Goal: Book appointment/travel/reservation

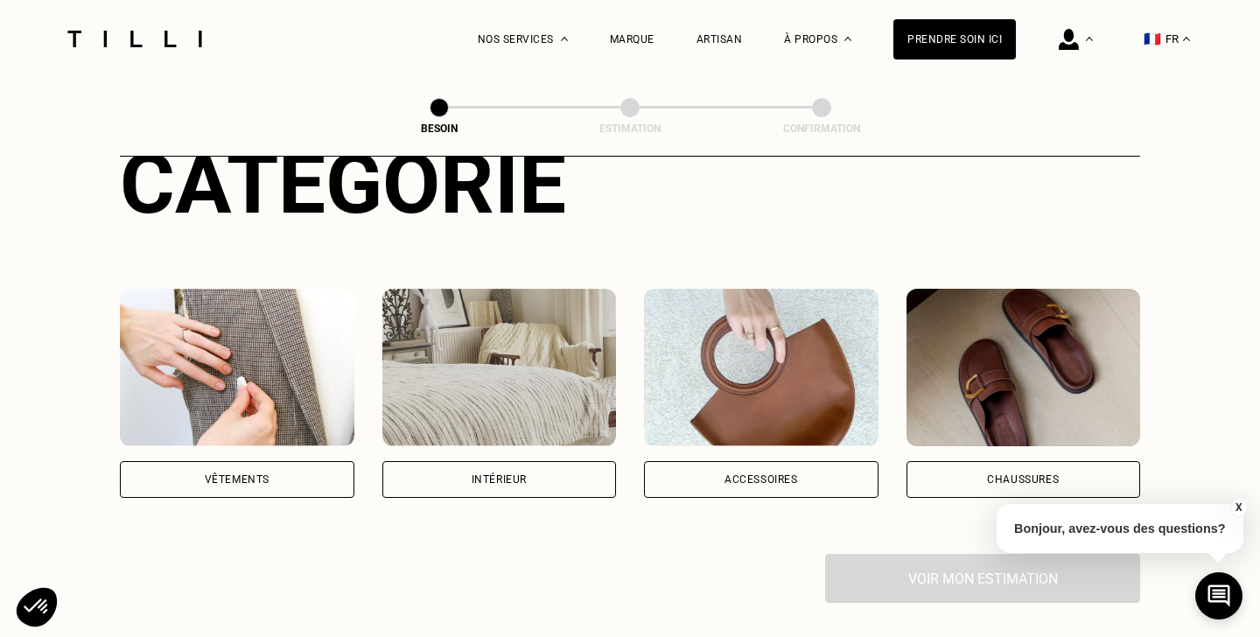
scroll to position [233, 0]
click at [531, 342] on img at bounding box center [499, 367] width 234 height 157
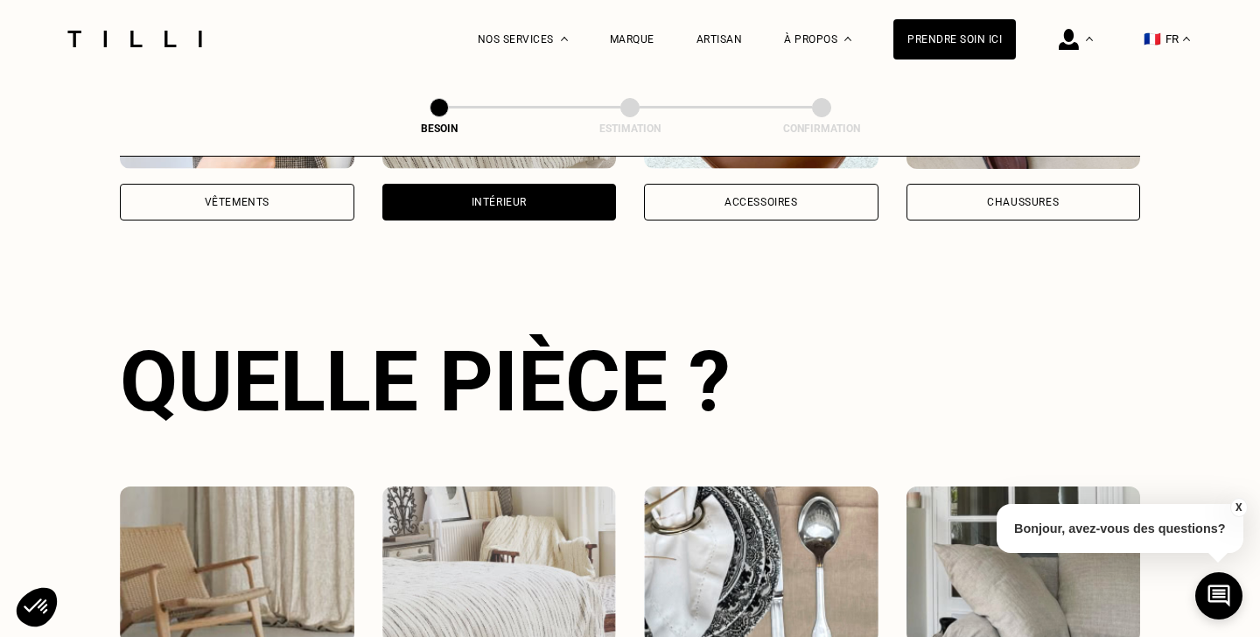
scroll to position [569, 0]
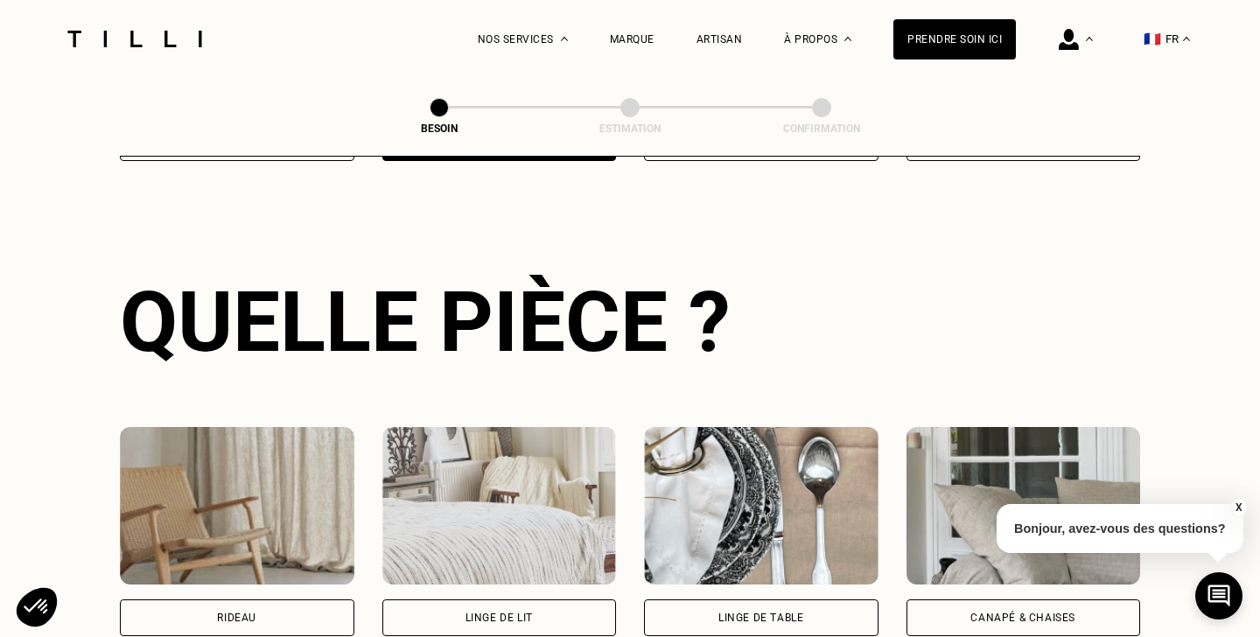
click at [264, 492] on img at bounding box center [237, 505] width 234 height 157
select select "FR"
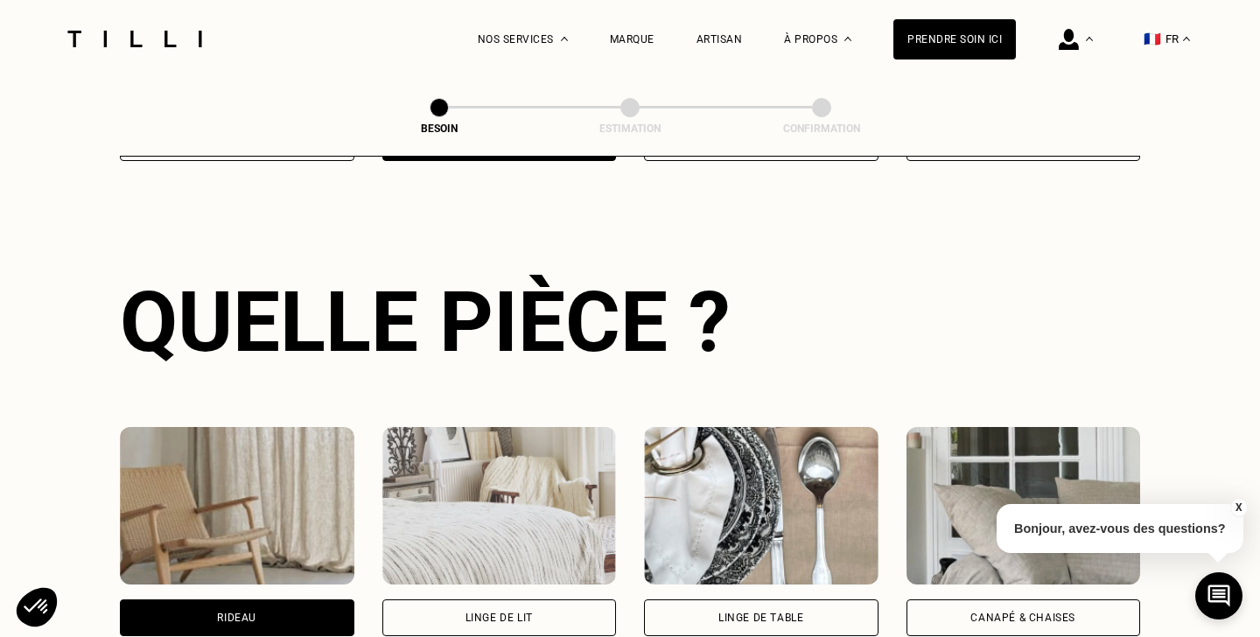
scroll to position [1044, 0]
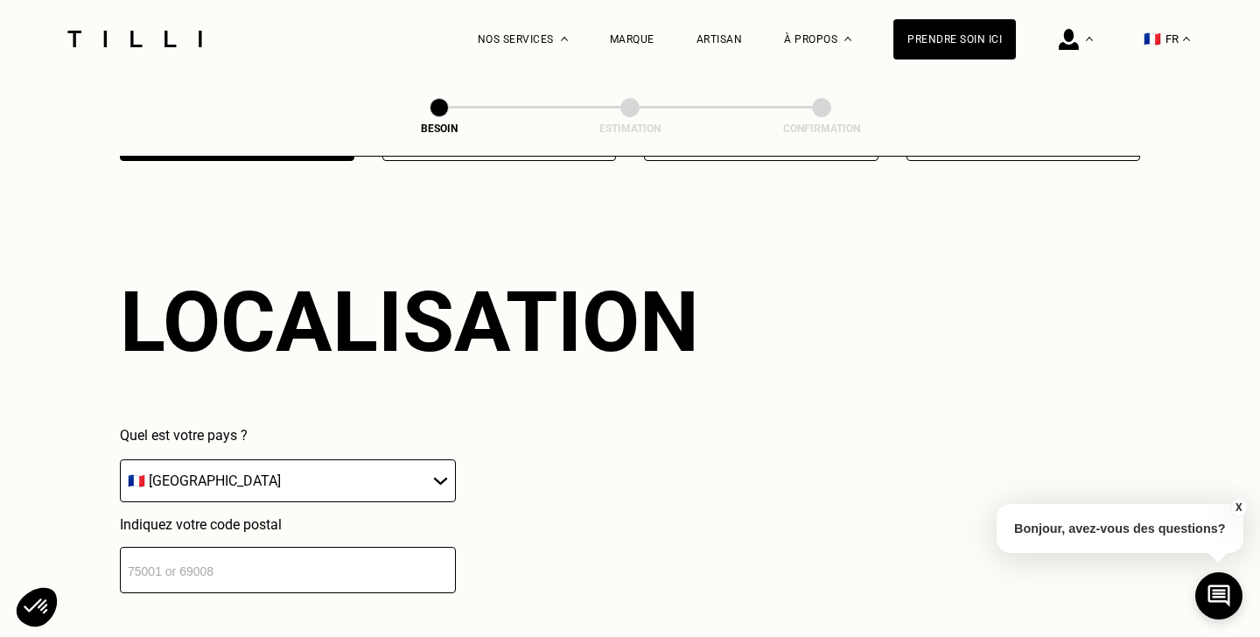
click at [257, 564] on input "number" at bounding box center [288, 570] width 336 height 46
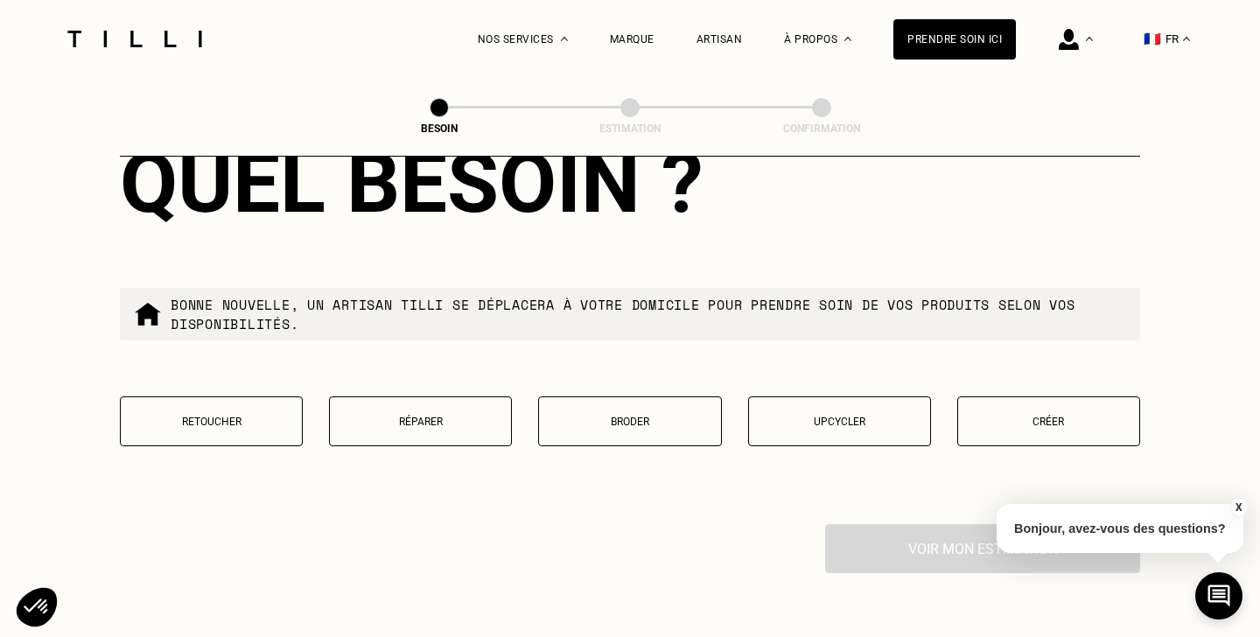
scroll to position [1631, 0]
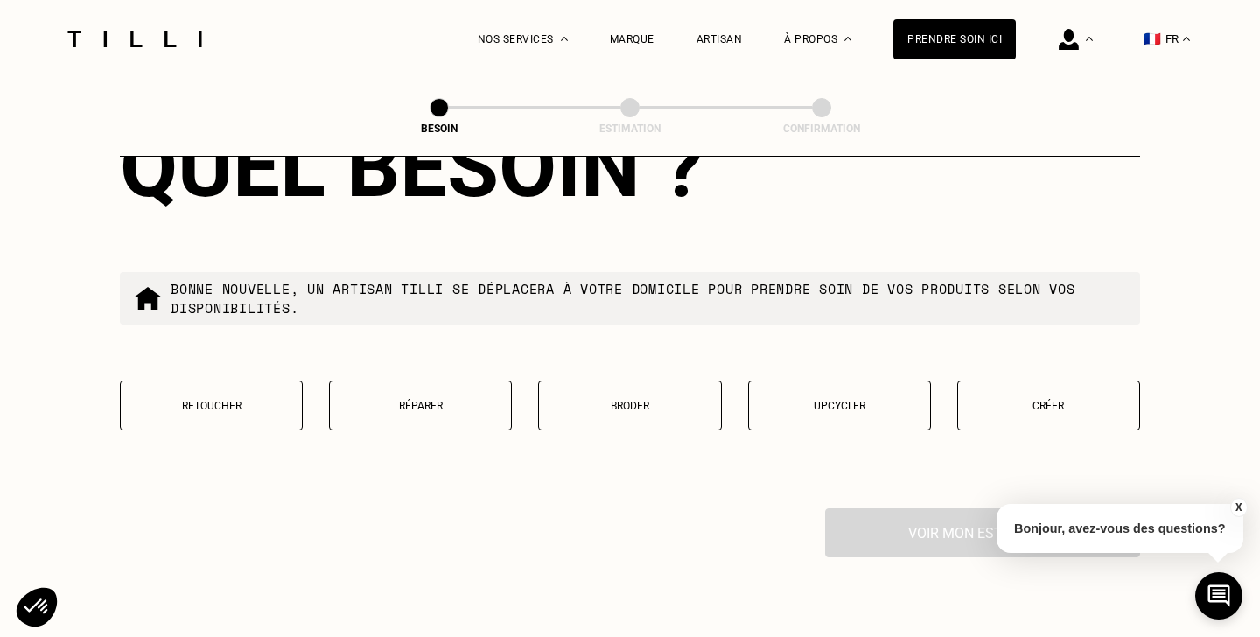
type input "75009"
click at [211, 400] on p "Retoucher" at bounding box center [211, 406] width 164 height 12
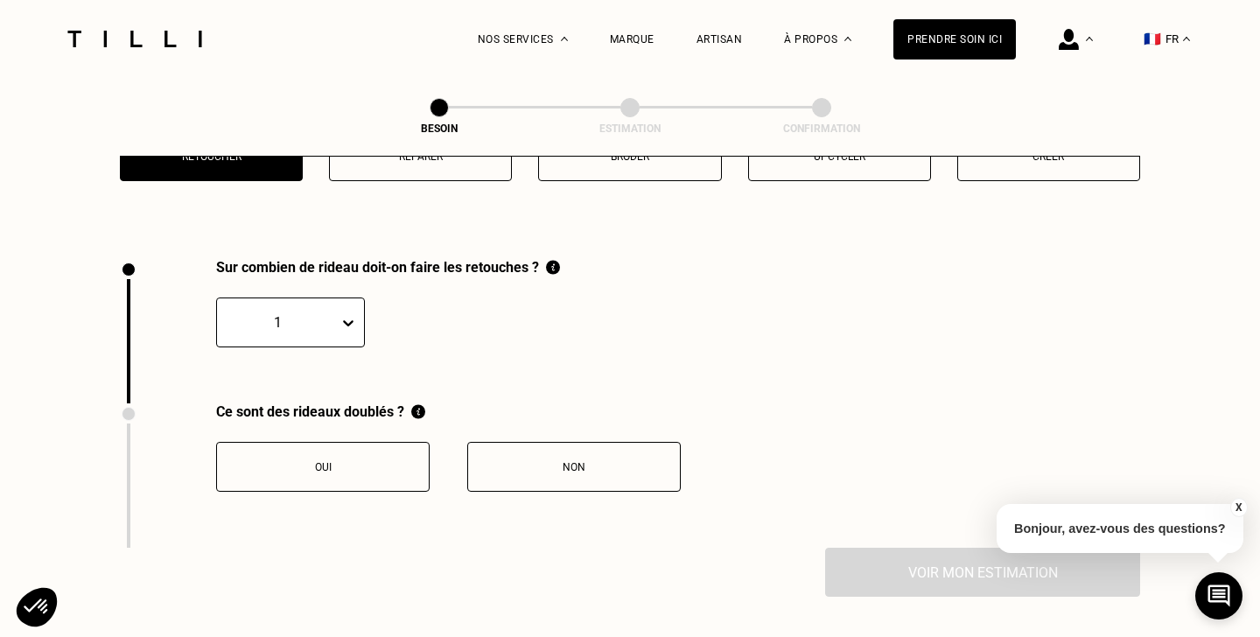
scroll to position [1929, 0]
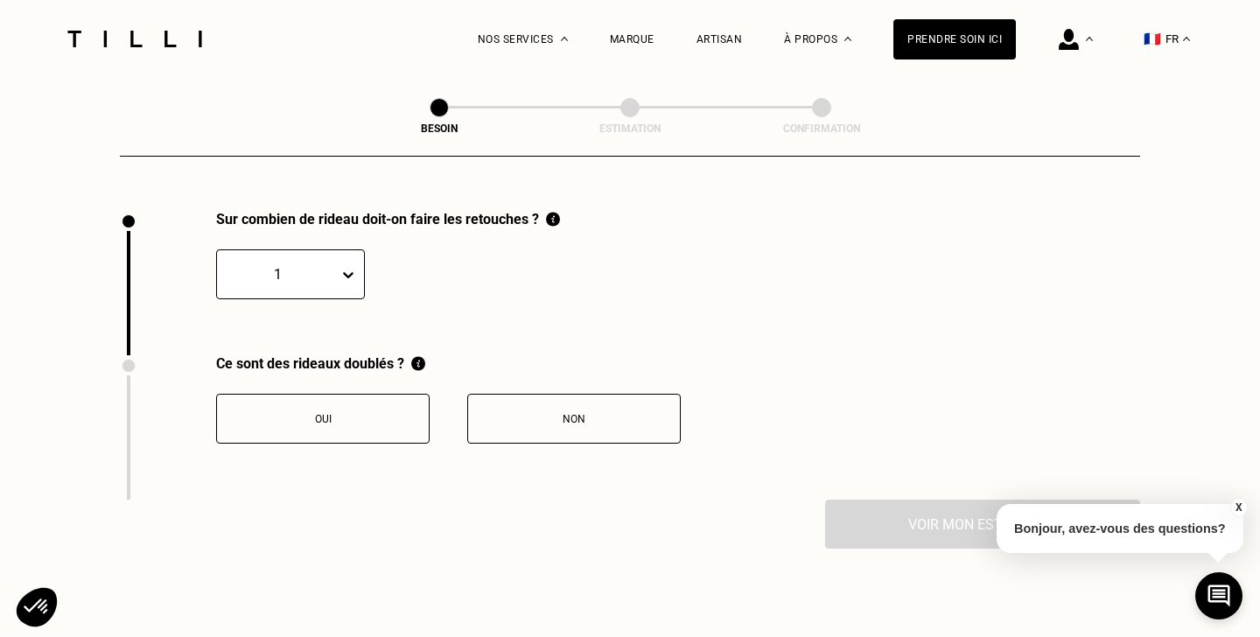
click at [347, 267] on icon at bounding box center [347, 274] width 17 height 17
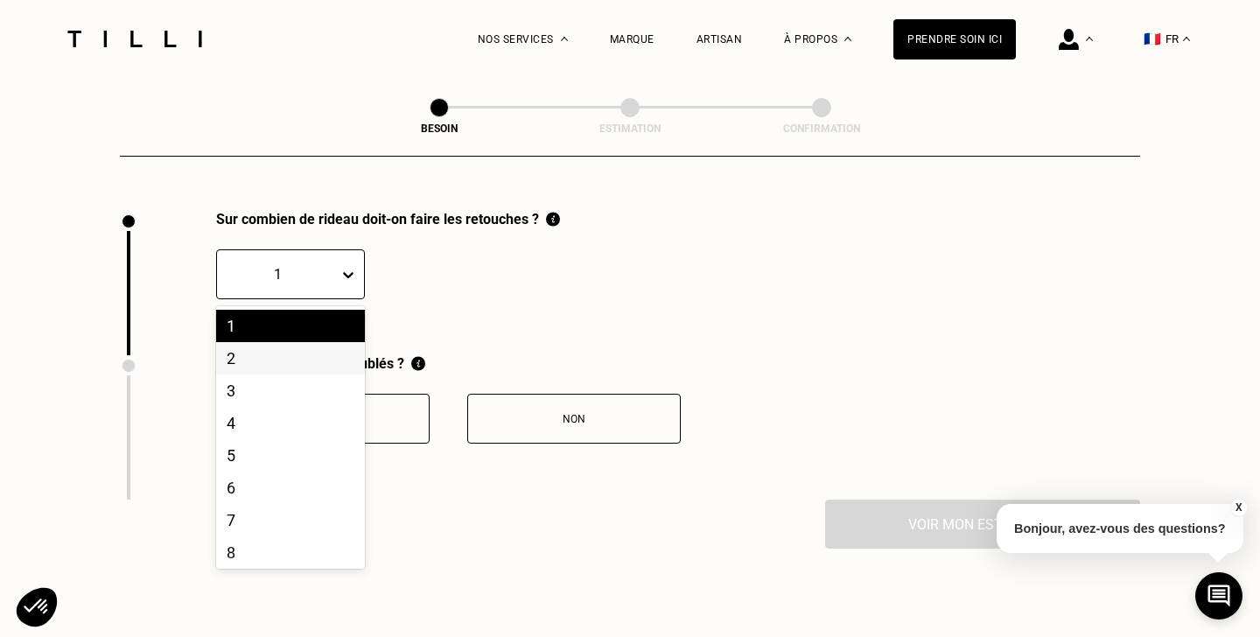
click at [278, 359] on div "2" at bounding box center [290, 358] width 149 height 32
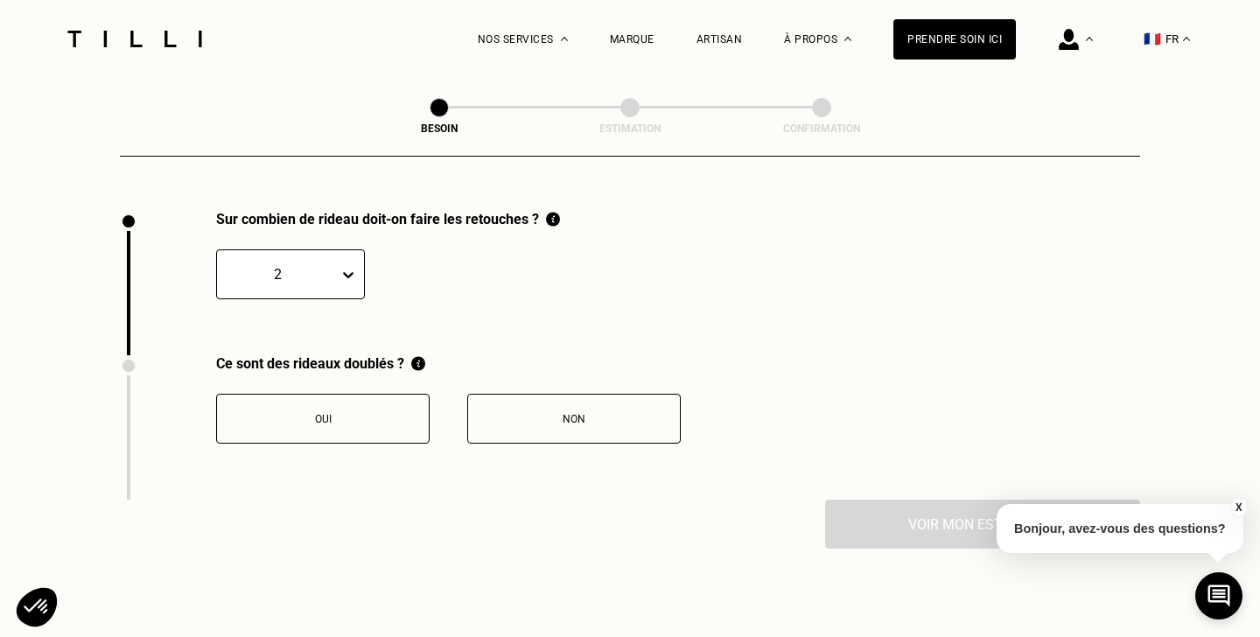
click at [594, 413] on div "Non" at bounding box center [574, 419] width 194 height 12
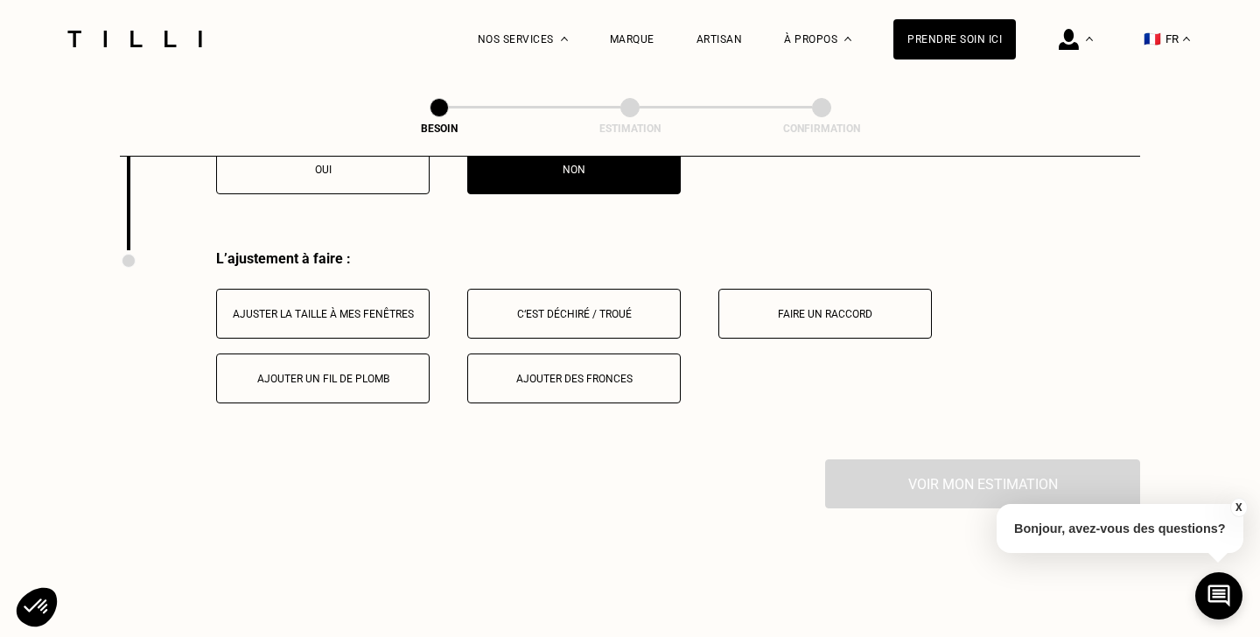
scroll to position [2217, 0]
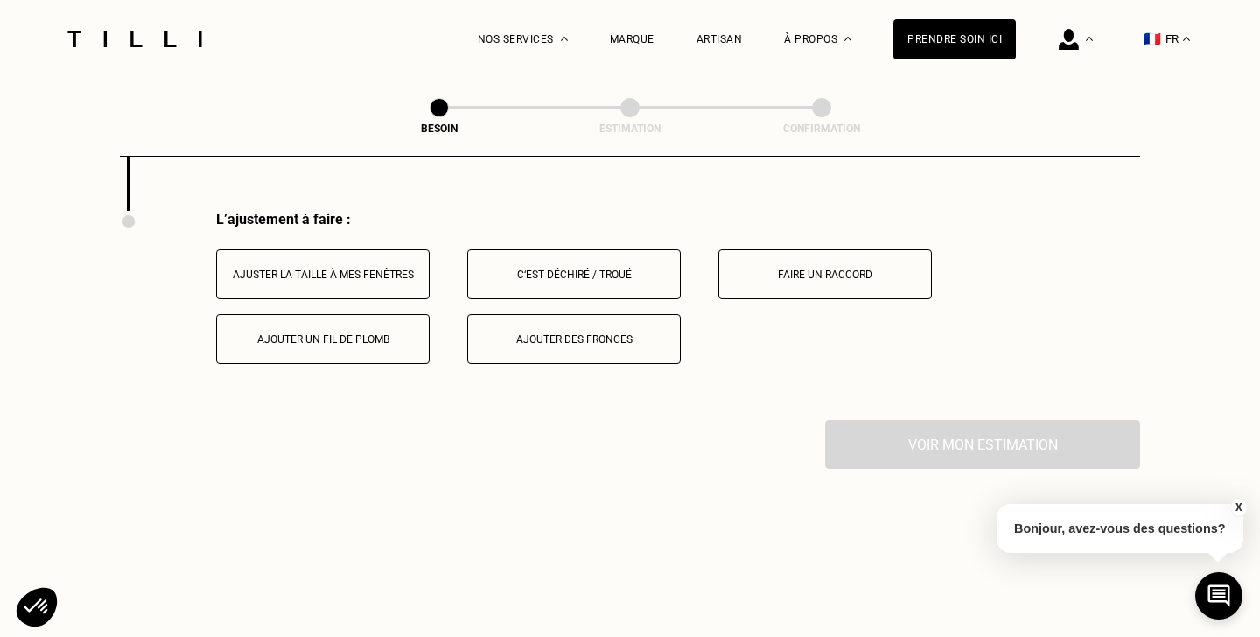
click at [342, 269] on div "Ajuster la taille à mes fenêtres" at bounding box center [323, 275] width 194 height 12
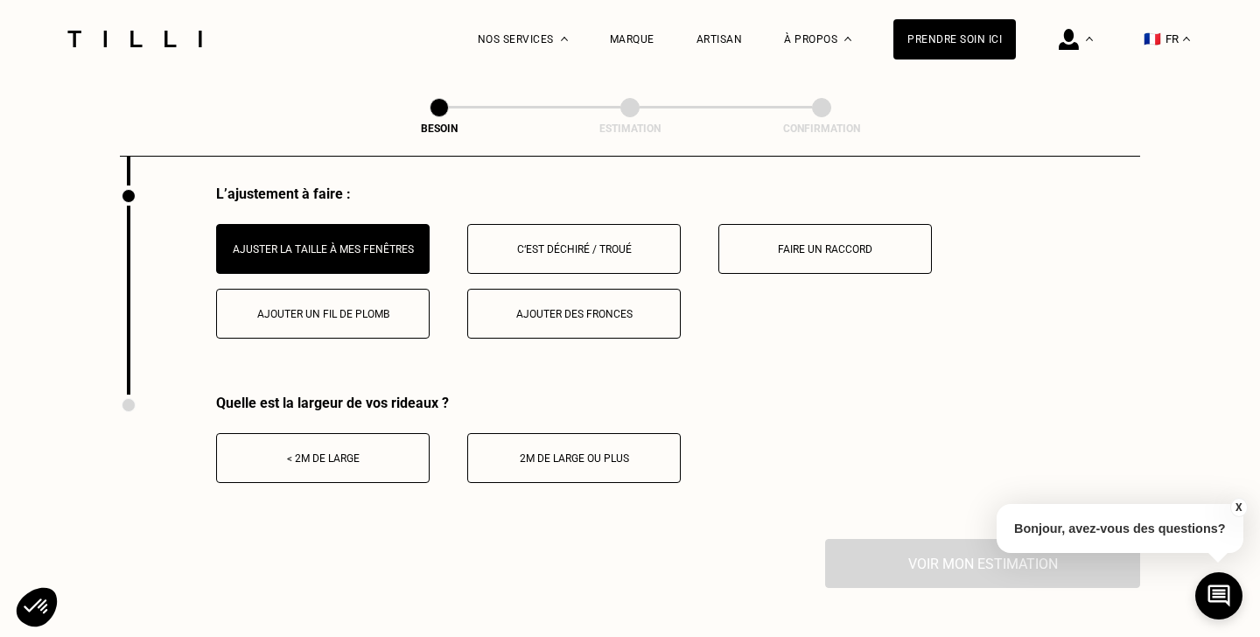
scroll to position [2258, 0]
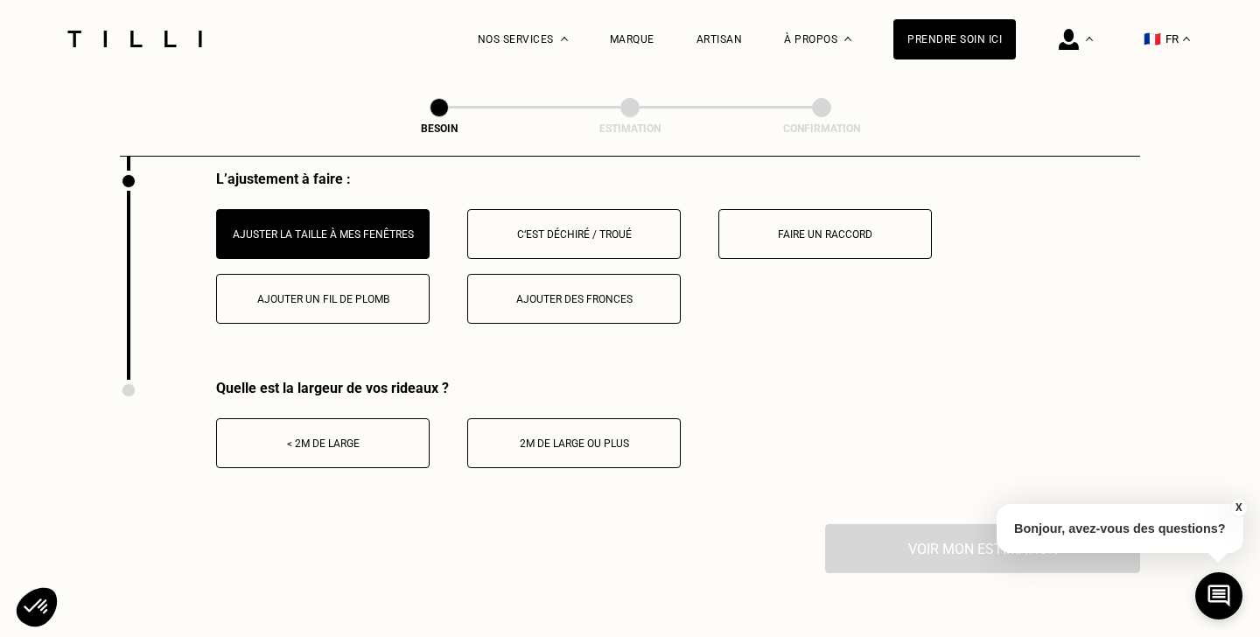
click at [339, 437] on div "< 2m de large" at bounding box center [323, 443] width 194 height 12
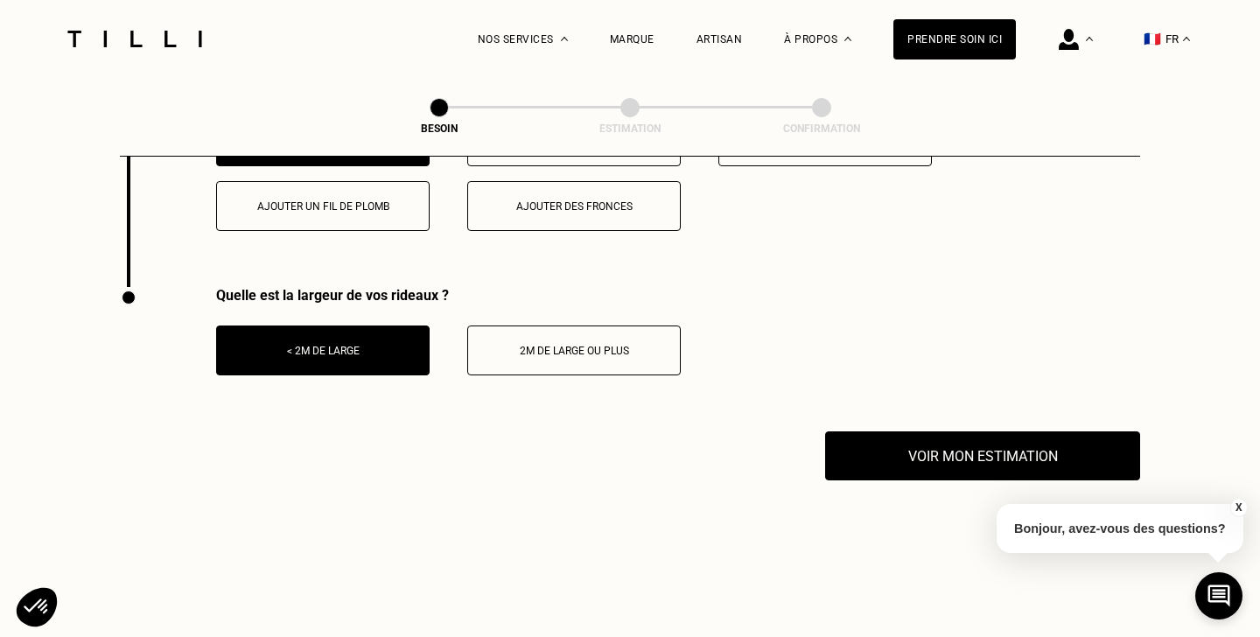
scroll to position [2388, 0]
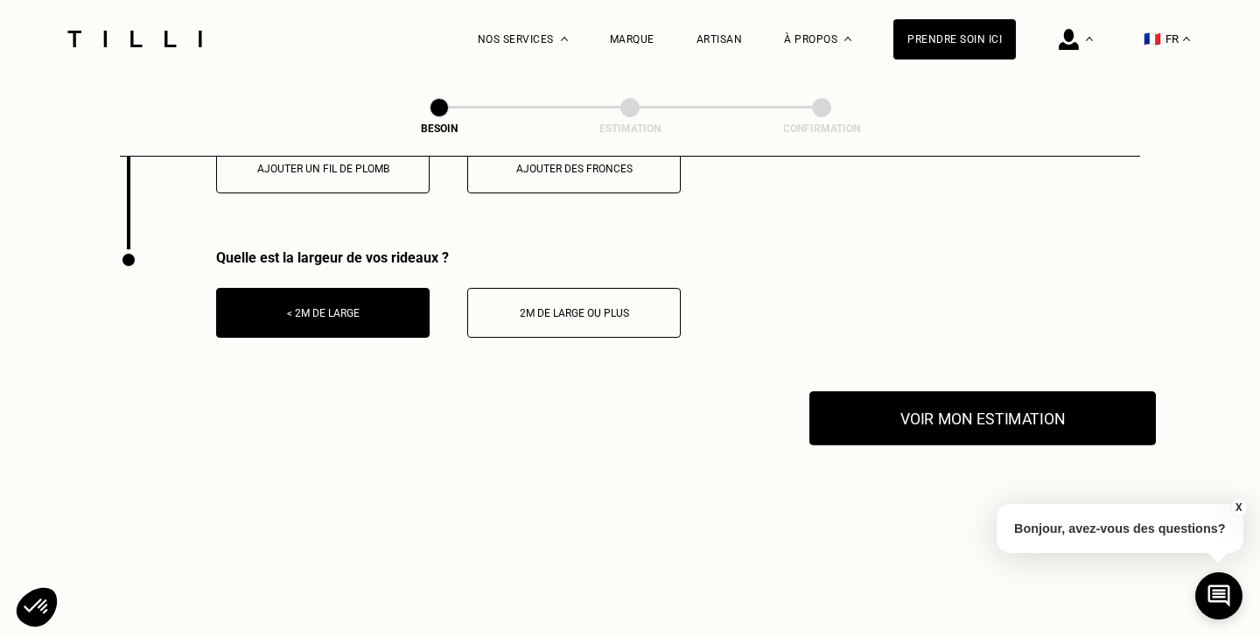
click at [901, 406] on button "Voir mon estimation" at bounding box center [982, 418] width 346 height 54
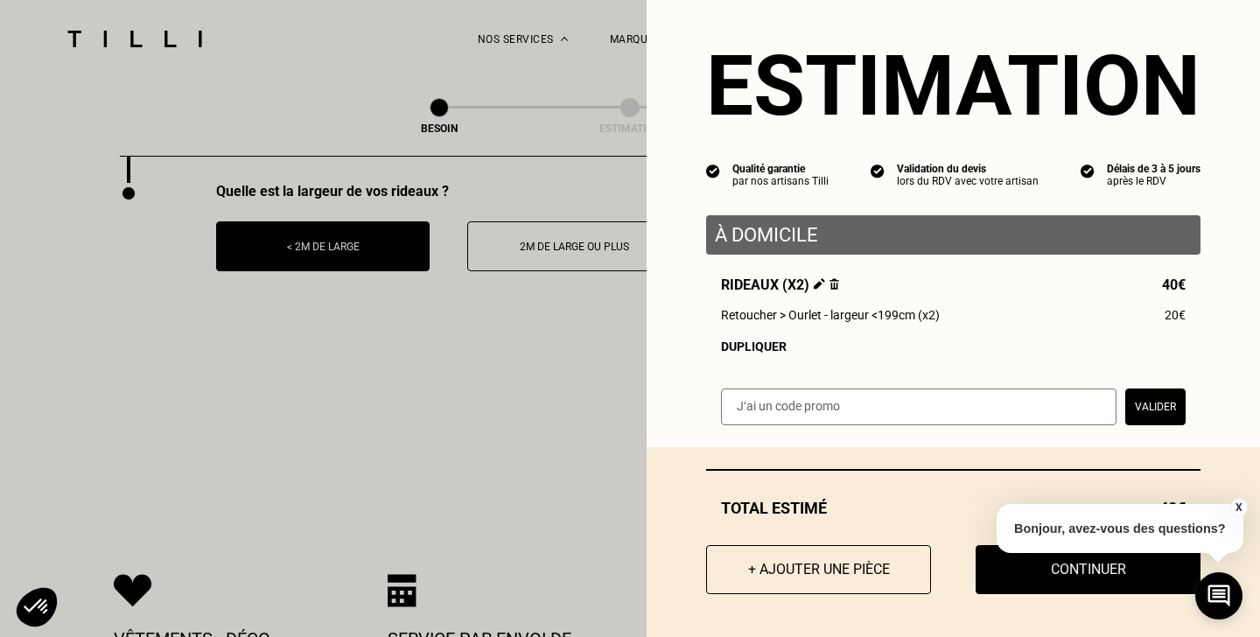
scroll to position [2473, 0]
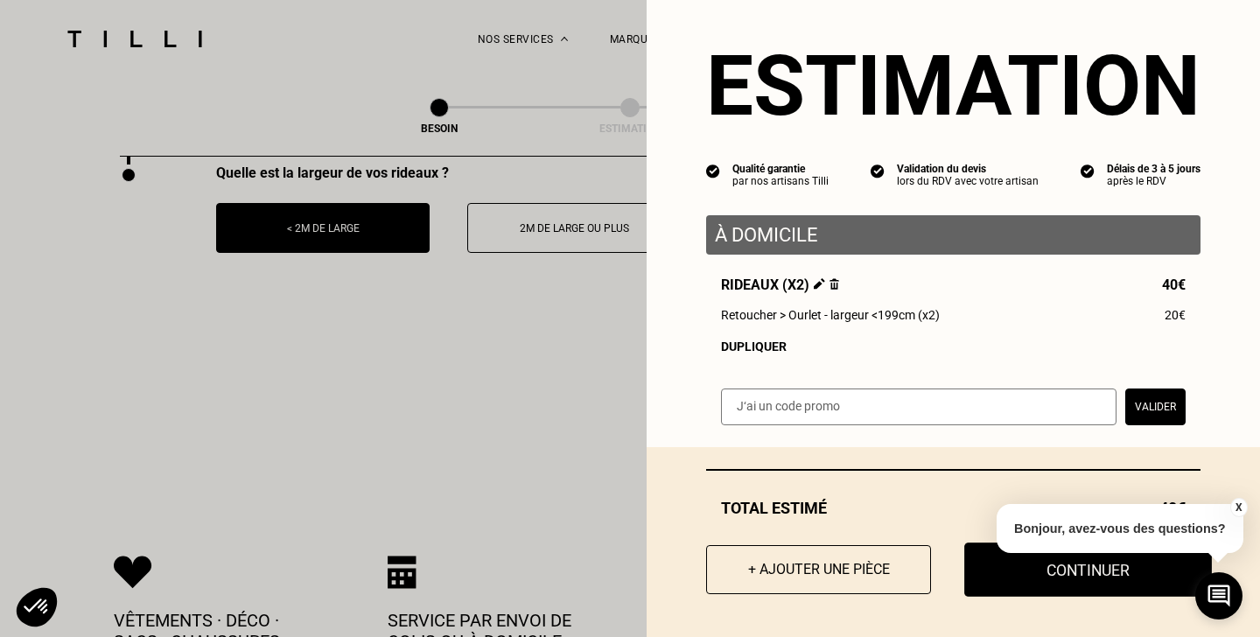
click at [1037, 569] on button "Continuer" at bounding box center [1088, 569] width 248 height 54
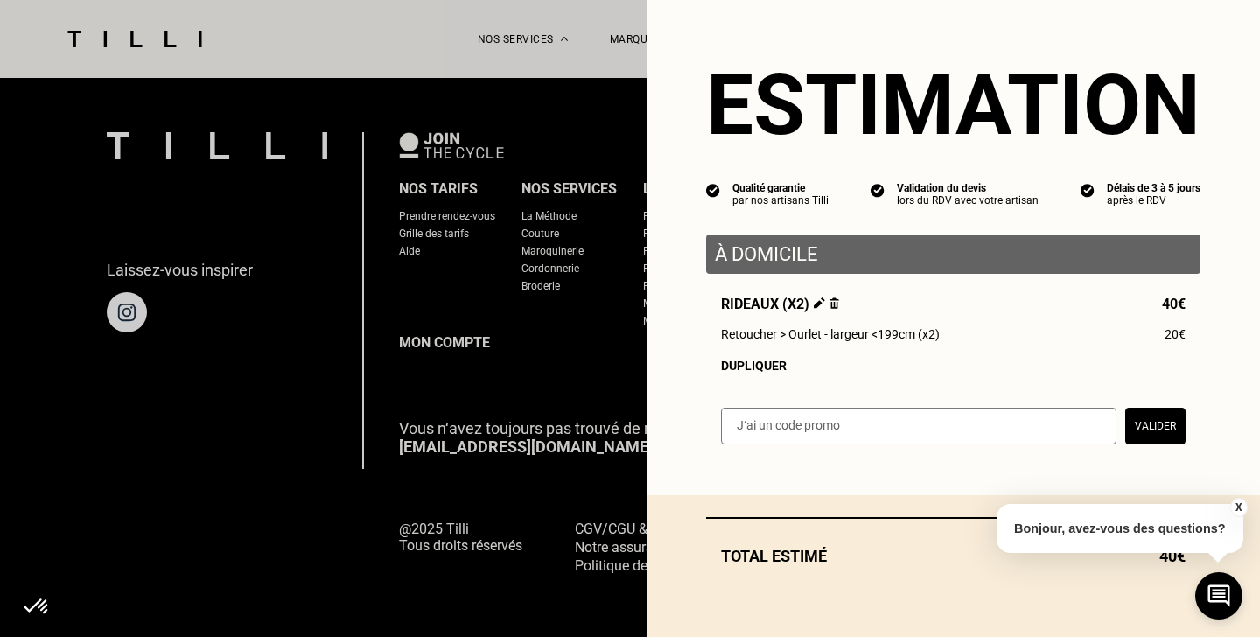
scroll to position [0, 0]
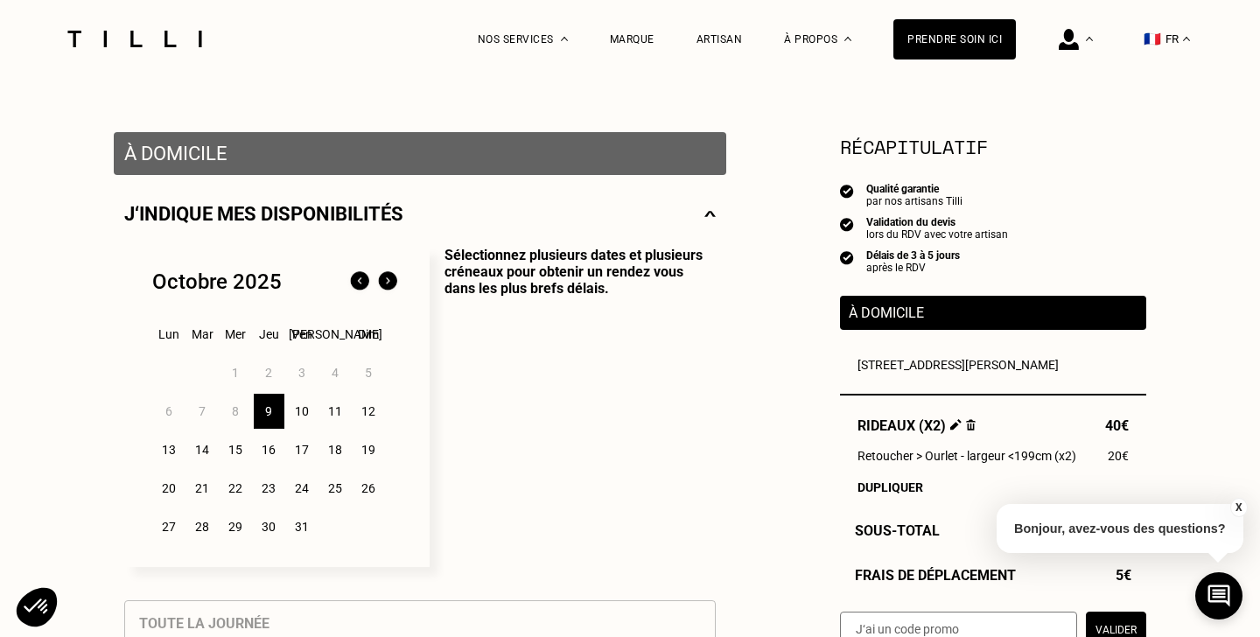
scroll to position [293, 0]
